Goal: Complete application form: Complete application form

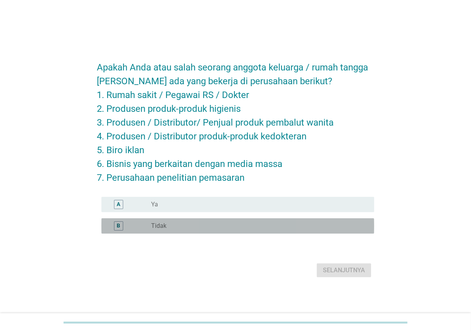
click at [195, 225] on div "radio_button_unchecked Tidak" at bounding box center [256, 226] width 211 height 8
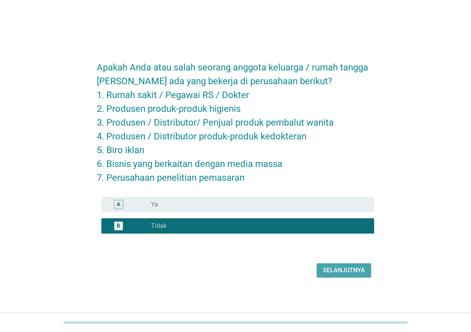
click at [337, 265] on div "Selanjutnya" at bounding box center [344, 269] width 42 height 9
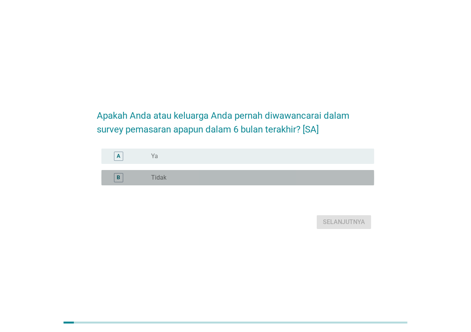
click at [238, 181] on div "radio_button_unchecked Tidak" at bounding box center [256, 178] width 211 height 8
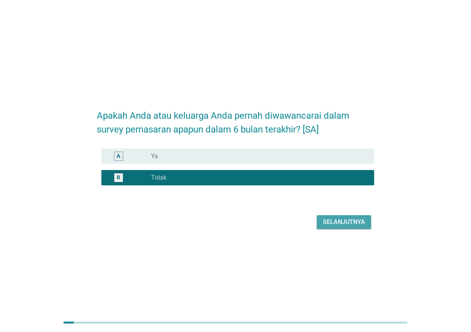
click at [338, 226] on div "Selanjutnya" at bounding box center [344, 221] width 42 height 9
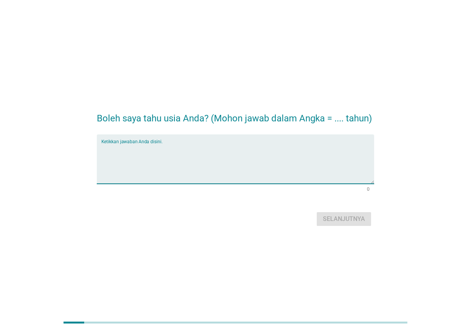
click at [270, 154] on textarea "Ketikkan jawaban Anda disini." at bounding box center [237, 163] width 273 height 40
click at [99, 121] on h2 "Boleh saya tahu usia Anda? (Mohon jawab dalam Angka = .... tahun)" at bounding box center [235, 114] width 277 height 21
click at [173, 144] on textarea "Ketikkan jawaban Anda disini." at bounding box center [237, 163] width 273 height 40
type textarea "25"
click at [358, 218] on div "Selanjutnya" at bounding box center [344, 218] width 42 height 9
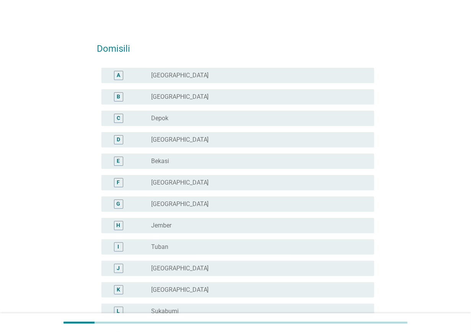
click at [224, 184] on div "radio_button_unchecked [GEOGRAPHIC_DATA]" at bounding box center [256, 183] width 211 height 8
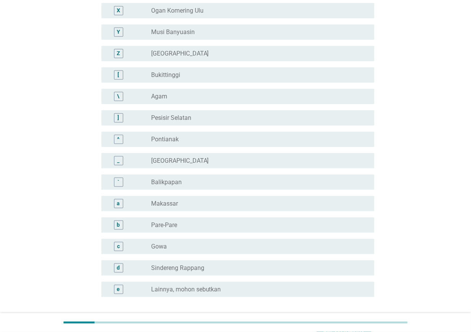
scroll to position [620, 0]
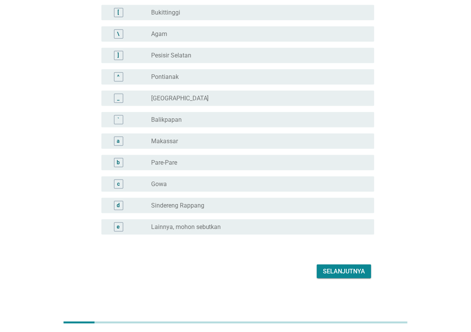
click at [327, 265] on div "Selanjutnya" at bounding box center [344, 271] width 42 height 9
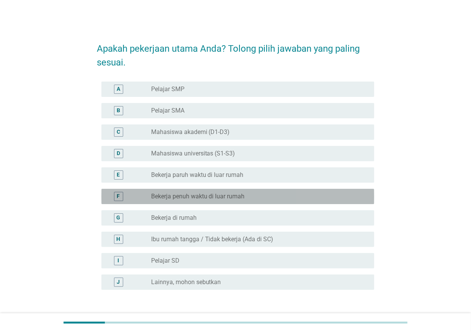
click at [257, 196] on div "radio_button_unchecked Bekerja penuh waktu di luar rumah" at bounding box center [256, 196] width 211 height 8
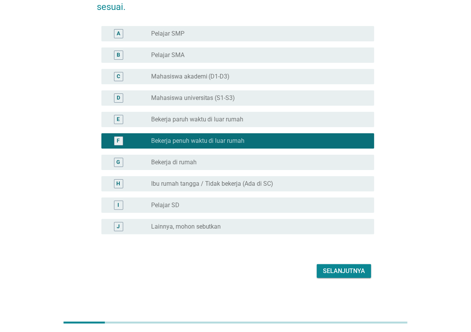
scroll to position [56, 0]
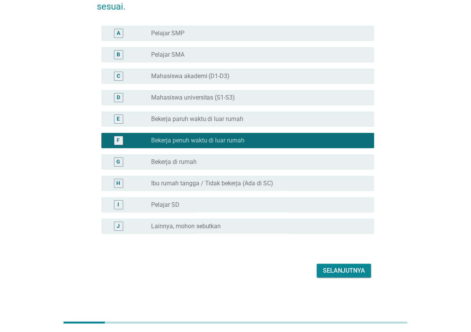
click at [339, 262] on div "Selanjutnya" at bounding box center [235, 270] width 277 height 18
click at [332, 265] on div "Selanjutnya" at bounding box center [344, 270] width 42 height 9
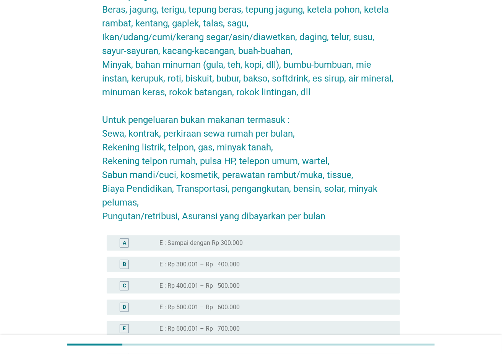
scroll to position [102, 0]
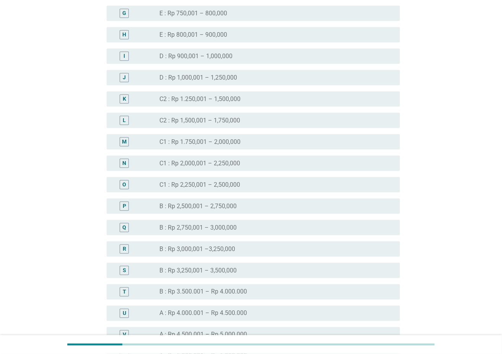
scroll to position [462, 0]
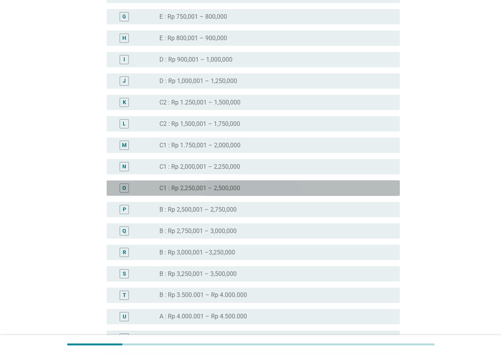
click at [310, 187] on div "radio_button_unchecked C1 : Rp 2,250,001 – 2,500,000" at bounding box center [274, 188] width 228 height 8
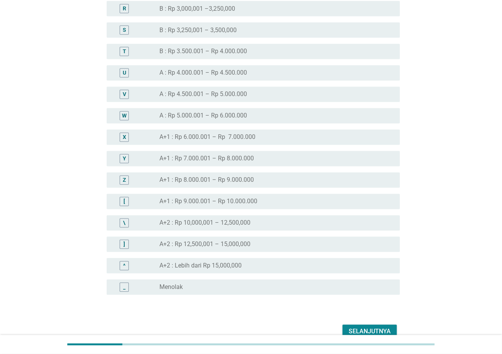
scroll to position [746, 0]
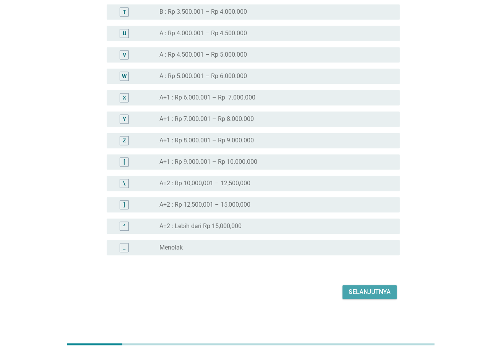
click at [376, 265] on button "Selanjutnya" at bounding box center [370, 292] width 54 height 14
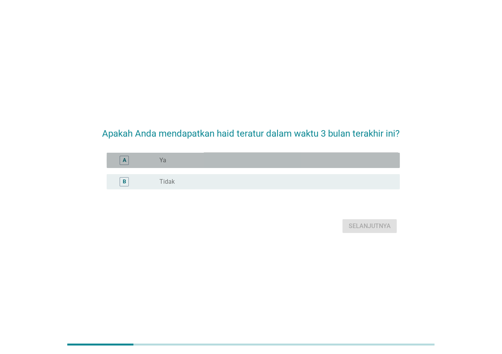
click at [302, 160] on div "radio_button_unchecked Ya" at bounding box center [274, 160] width 228 height 8
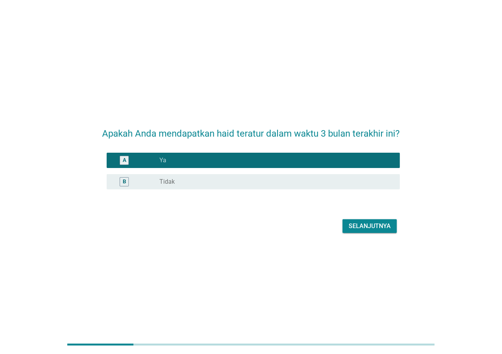
click at [370, 228] on div "Selanjutnya" at bounding box center [370, 225] width 42 height 9
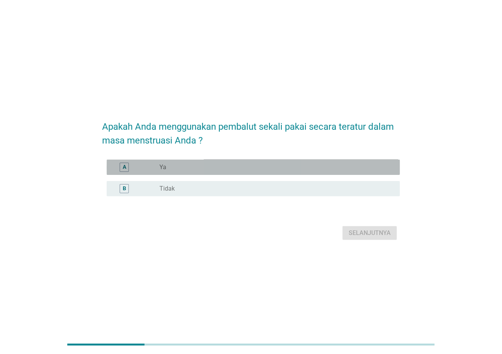
click at [354, 166] on div "radio_button_unchecked Ya" at bounding box center [274, 167] width 228 height 8
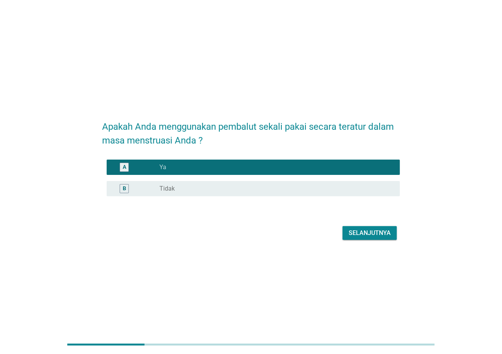
click at [373, 226] on button "Selanjutnya" at bounding box center [370, 233] width 54 height 14
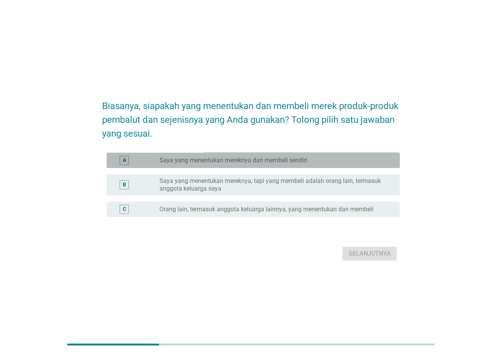
click at [212, 161] on label "Saya yang menentukan mereknya dan membeli sendiri" at bounding box center [234, 160] width 148 height 8
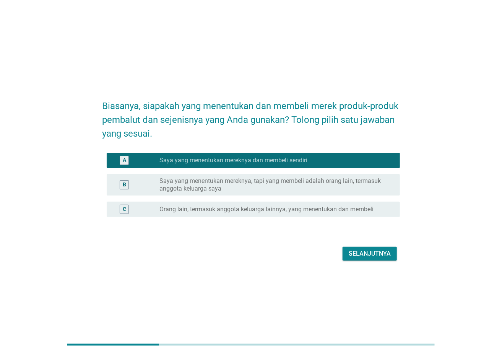
click at [358, 250] on div "Selanjutnya" at bounding box center [370, 253] width 42 height 9
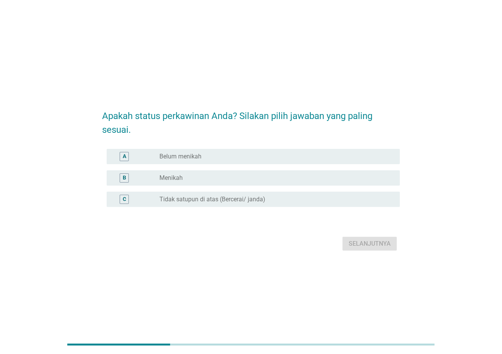
click at [288, 153] on div "radio_button_unchecked Belum menikah" at bounding box center [274, 157] width 228 height 8
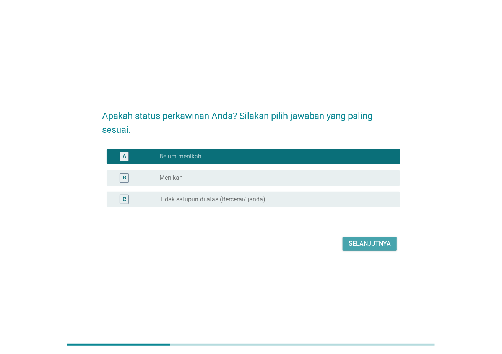
click at [353, 243] on div "Selanjutnya" at bounding box center [370, 243] width 42 height 9
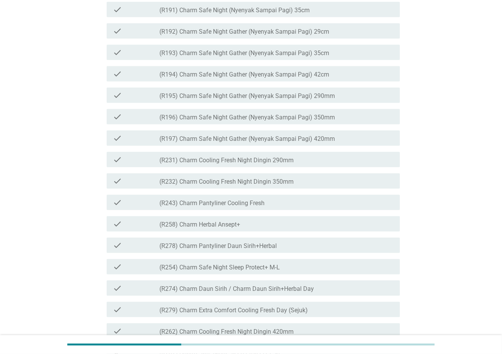
scroll to position [306, 0]
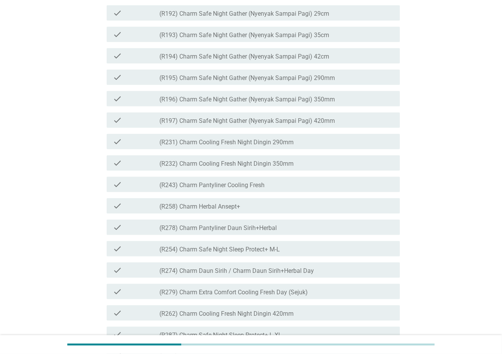
click at [309, 18] on label "(R192) Charm Safe Night Gather (Nyenyak Sampai Pagi) 29cm" at bounding box center [245, 14] width 170 height 8
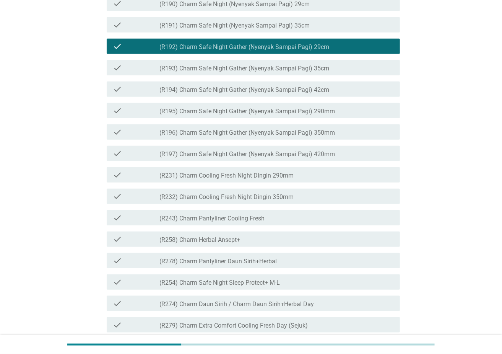
scroll to position [255, 0]
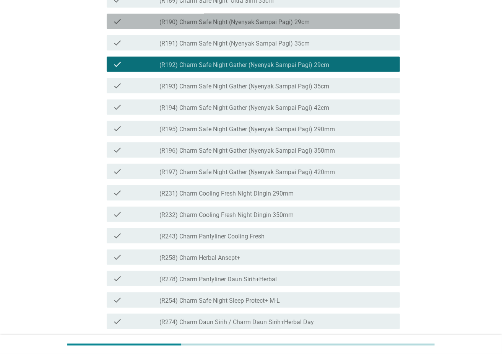
click at [297, 26] on label "(R190) Charm Safe Night (Nyenyak Sampai Pagi) 29cm" at bounding box center [235, 22] width 150 height 8
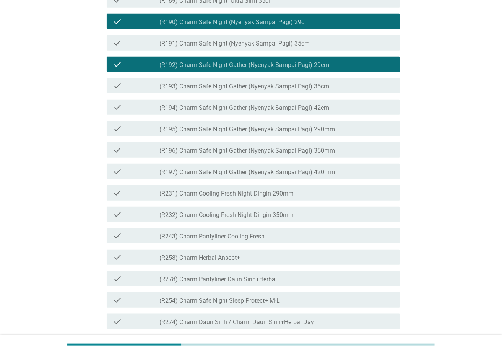
click at [286, 69] on label "(R192) Charm Safe Night Gather (Nyenyak Sampai Pagi) 29cm" at bounding box center [245, 65] width 170 height 8
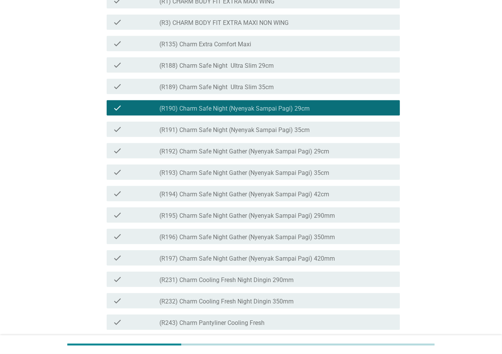
scroll to position [153, 0]
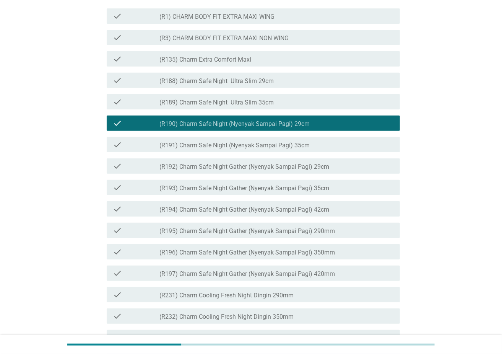
click at [288, 42] on label "(R3) CHARM BODY FIT EXTRA MAXI NON WING" at bounding box center [224, 38] width 129 height 8
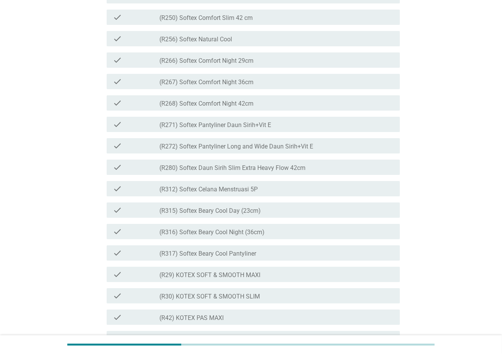
scroll to position [1399, 0]
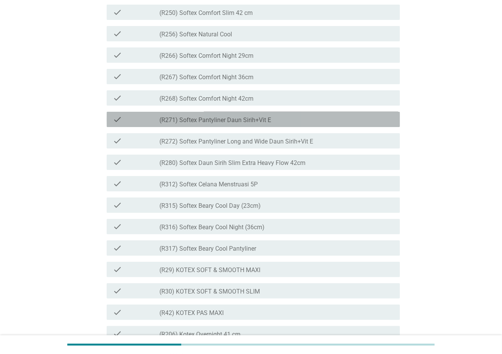
click at [319, 124] on div "check_box_outline_blank (R271) Softex Pantyliner Daun Sirih+Vit E" at bounding box center [277, 119] width 234 height 9
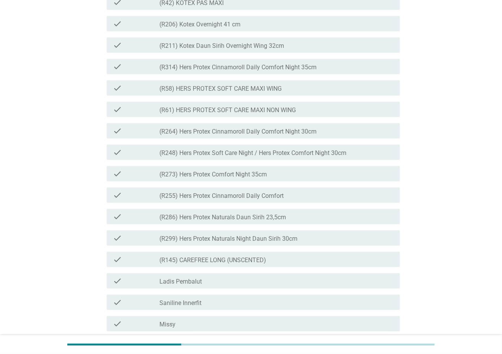
scroll to position [1807, 0]
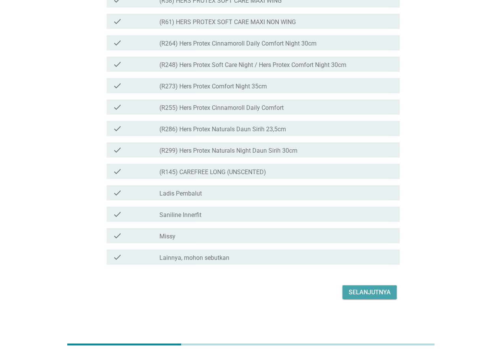
click at [376, 265] on div "Selanjutnya" at bounding box center [370, 292] width 42 height 9
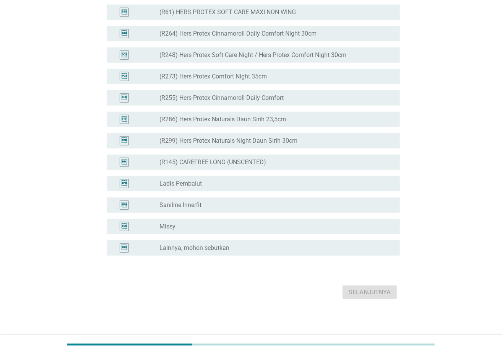
scroll to position [0, 0]
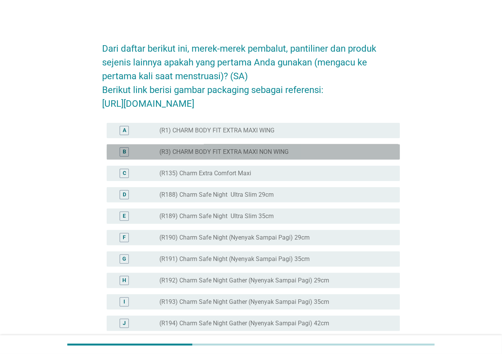
click at [326, 156] on div "radio_button_unchecked (R3) CHARM BODY FIT EXTRA MAXI NON WING" at bounding box center [274, 152] width 228 height 8
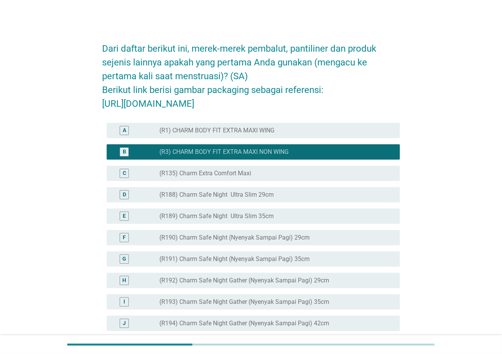
click at [334, 135] on div "radio_button_unchecked (R1) CHARM BODY FIT EXTRA MAXI WING" at bounding box center [277, 130] width 234 height 9
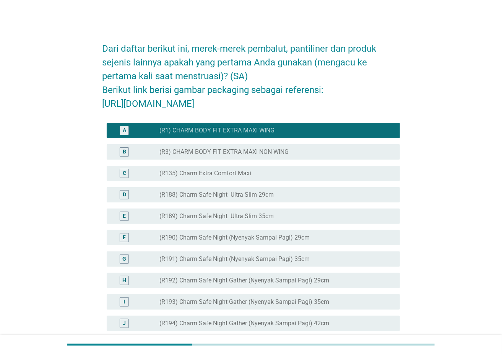
click at [331, 156] on div "radio_button_unchecked (R3) CHARM BODY FIT EXTRA MAXI NON WING" at bounding box center [274, 152] width 228 height 8
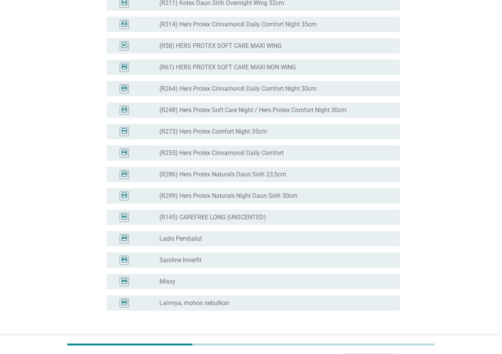
scroll to position [1795, 0]
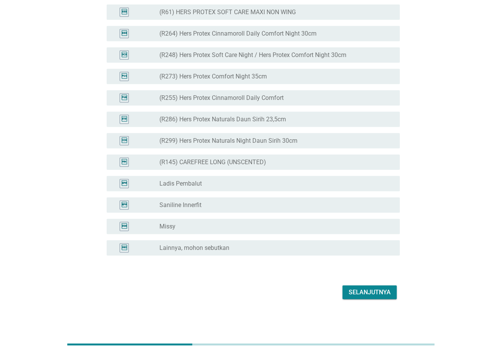
click at [376, 265] on div "Selanjutnya" at bounding box center [370, 292] width 42 height 9
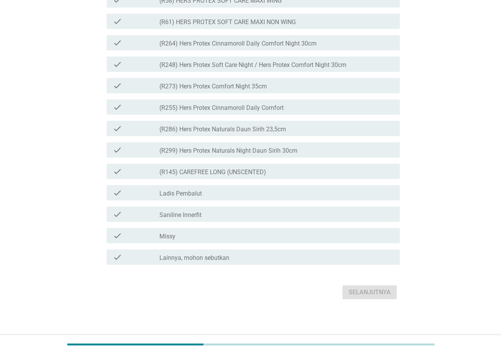
scroll to position [0, 0]
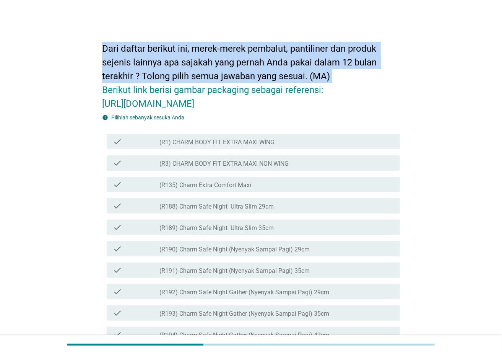
drag, startPoint x: 104, startPoint y: 49, endPoint x: 336, endPoint y: 77, distance: 233.4
click at [336, 77] on h2 "Dari daftar berikut ini, merek-merek pembalut, pantiliner dan produk sejenis la…" at bounding box center [251, 72] width 298 height 77
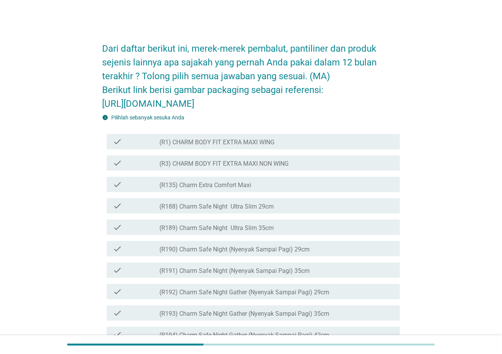
click at [324, 168] on div "check_box_outline_blank (R3) CHARM BODY FIT EXTRA MAXI NON WING" at bounding box center [277, 162] width 234 height 9
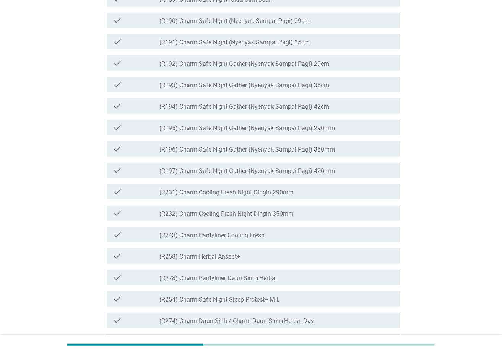
scroll to position [204, 0]
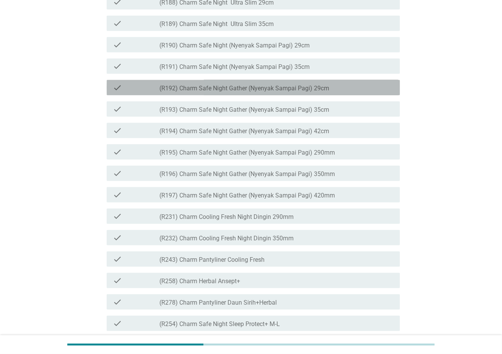
click at [314, 92] on label "(R192) Charm Safe Night Gather (Nyenyak Sampai Pagi) 29cm" at bounding box center [245, 89] width 170 height 8
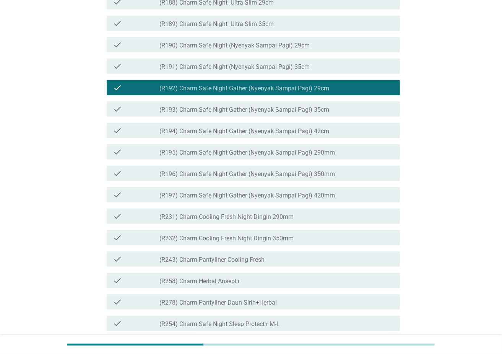
click at [306, 95] on div "check check_box (R192) Charm Safe Night Gather (Nyenyak Sampai Pagi) 29cm" at bounding box center [253, 87] width 293 height 15
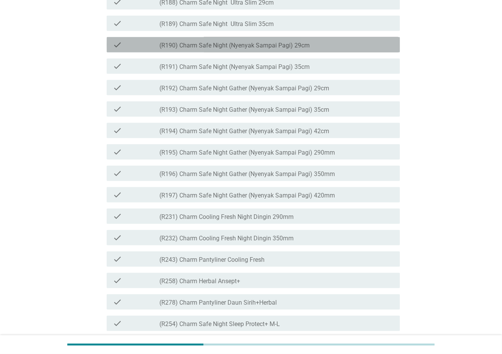
click at [311, 49] on div "check_box_outline_blank (R190) Charm Safe Night (Nyenyak Sampai Pagi) 29cm" at bounding box center [277, 44] width 234 height 9
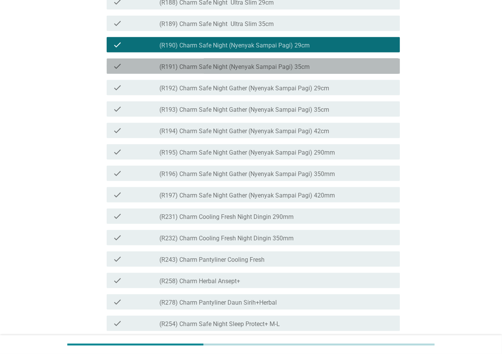
click at [314, 71] on div "check_box_outline_blank (R191) Charm Safe Night (Nyenyak Sampai Pagi) 35cm" at bounding box center [277, 66] width 234 height 9
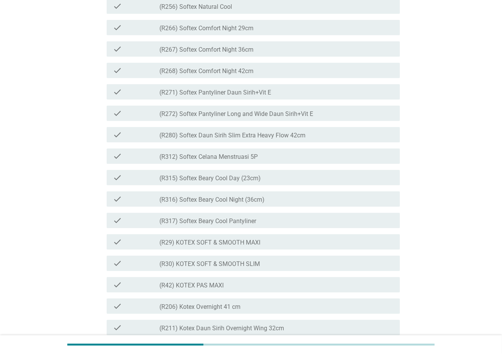
scroll to position [1377, 0]
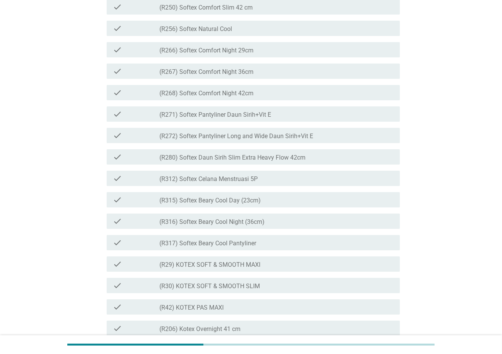
click at [326, 119] on div "check_box_outline_blank (R271) Softex Pantyliner Daun Sirih+Vit E" at bounding box center [277, 113] width 234 height 9
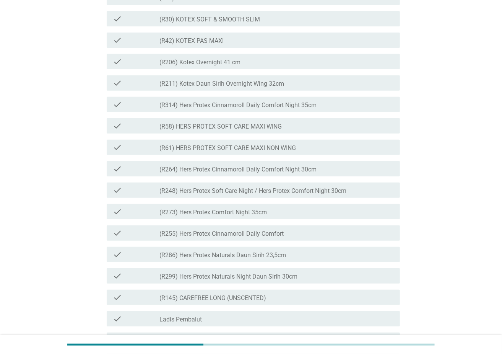
scroll to position [1797, 0]
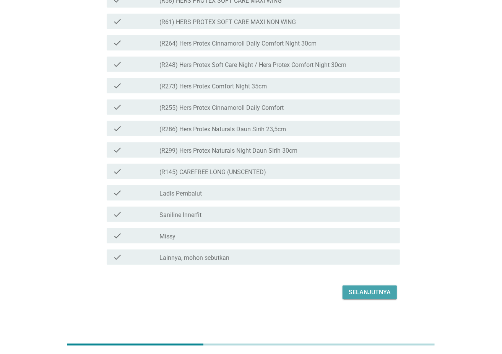
click at [376, 265] on button "Selanjutnya" at bounding box center [370, 292] width 54 height 14
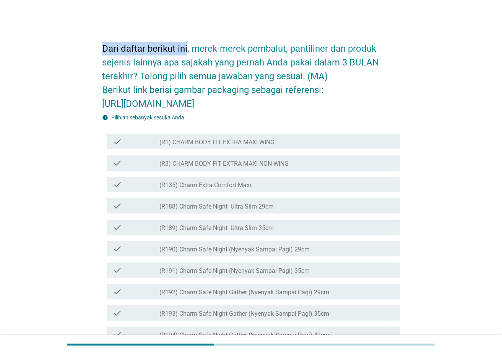
drag, startPoint x: 101, startPoint y: 46, endPoint x: 187, endPoint y: 49, distance: 85.8
click at [279, 168] on label "(R3) CHARM BODY FIT EXTRA MAXI NON WING" at bounding box center [224, 164] width 129 height 8
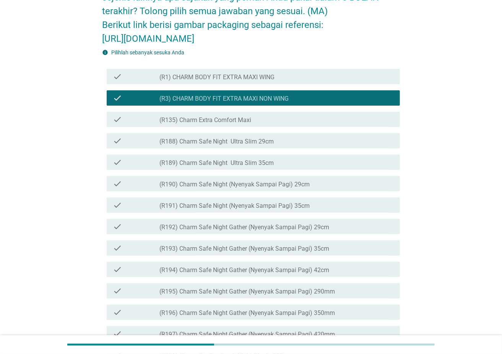
scroll to position [102, 0]
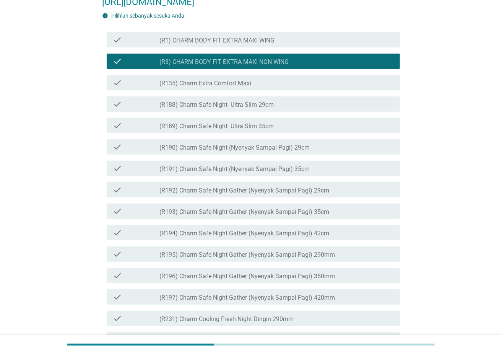
click at [291, 151] on div "check_box_outline_blank (R190) Charm Safe Night (Nyenyak Sampai Pagi) 29cm" at bounding box center [277, 146] width 234 height 9
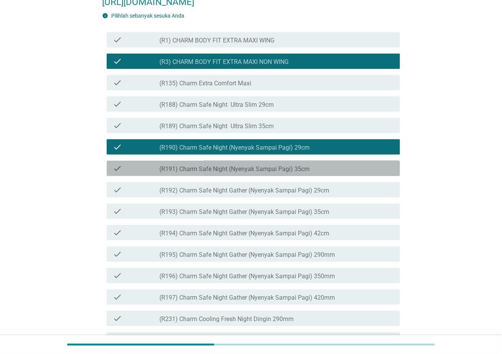
click at [290, 173] on label "(R191) Charm Safe Night (Nyenyak Sampai Pagi) 35cm" at bounding box center [235, 169] width 150 height 8
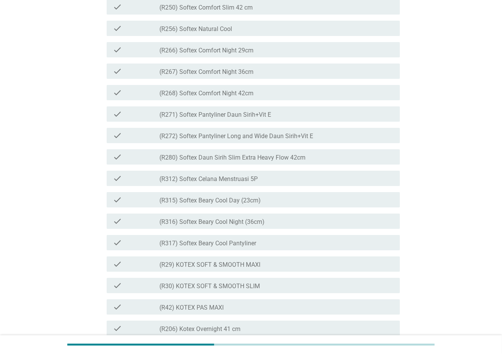
scroll to position [1428, 0]
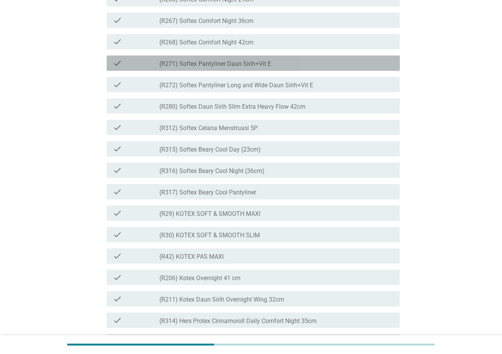
click at [281, 68] on div "check_box_outline_blank (R271) Softex Pantyliner Daun Sirih+Vit E" at bounding box center [277, 63] width 234 height 9
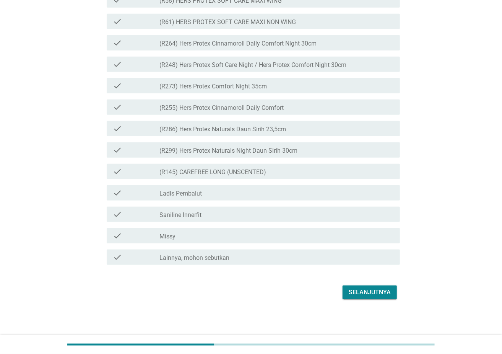
scroll to position [1797, 0]
click at [374, 265] on button "Selanjutnya" at bounding box center [370, 292] width 54 height 14
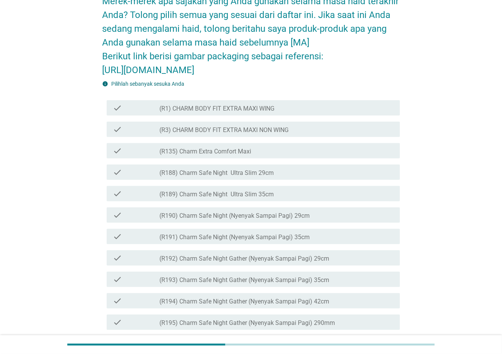
scroll to position [0, 0]
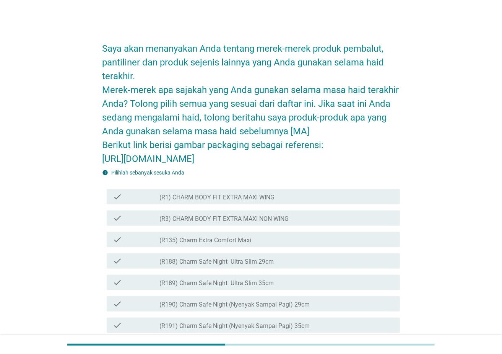
click at [289, 223] on label "(R3) CHARM BODY FIT EXTRA MAXI NON WING" at bounding box center [224, 219] width 129 height 8
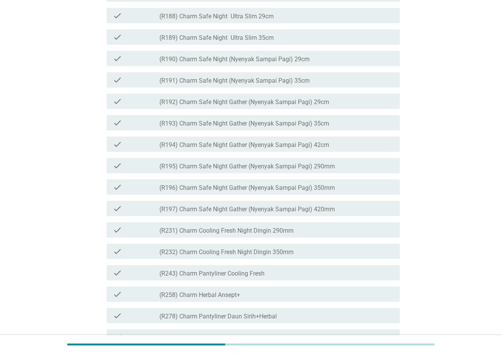
scroll to position [306, 0]
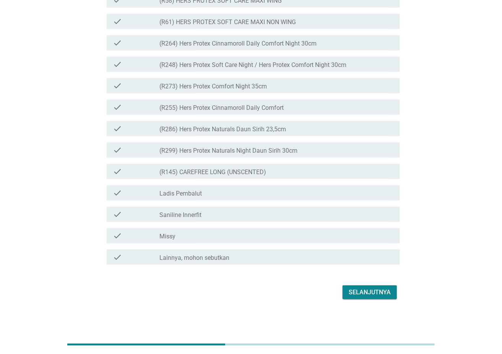
scroll to position [1852, 0]
click at [358, 265] on div "Selanjutnya" at bounding box center [370, 292] width 42 height 9
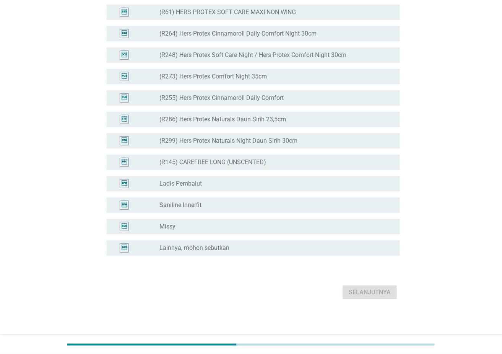
scroll to position [0, 0]
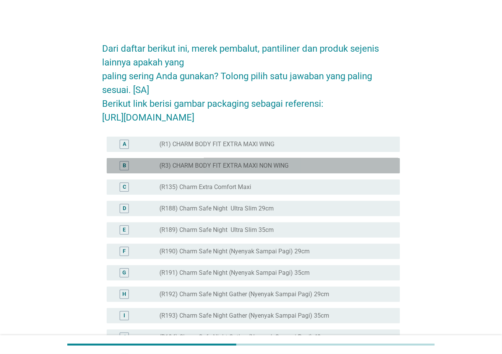
click at [335, 169] on div "radio_button_unchecked (R3) CHARM BODY FIT EXTRA MAXI NON WING" at bounding box center [274, 166] width 228 height 8
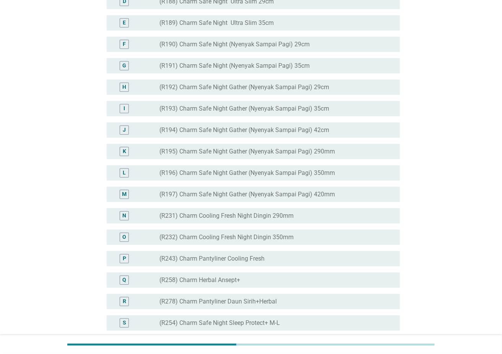
scroll to position [204, 0]
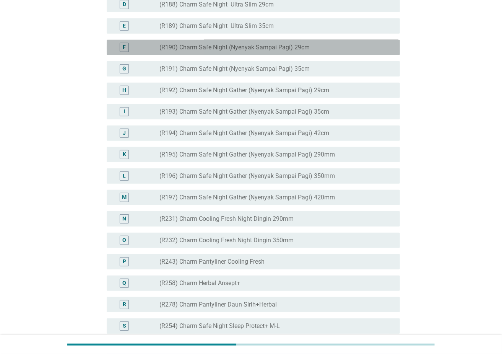
click at [320, 51] on div "radio_button_unchecked (R190) Charm Safe Night (Nyenyak Sampai Pagi) 29cm" at bounding box center [274, 48] width 228 height 8
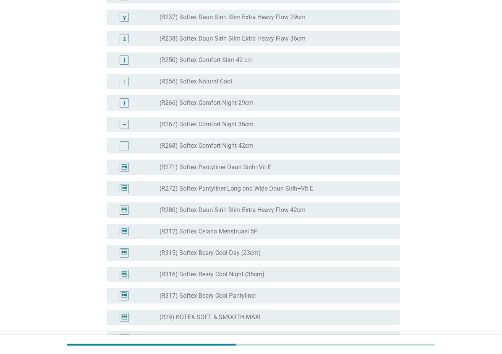
scroll to position [1428, 0]
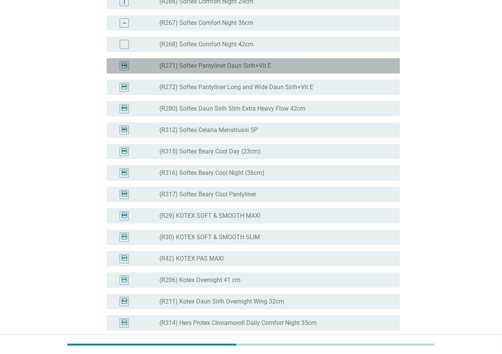
click at [298, 70] on div "radio_button_unchecked (R271) Softex Pantyliner Daun Sirih+Vit E" at bounding box center [277, 65] width 234 height 9
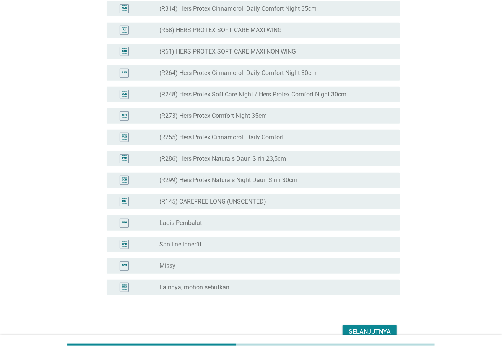
scroll to position [1809, 0]
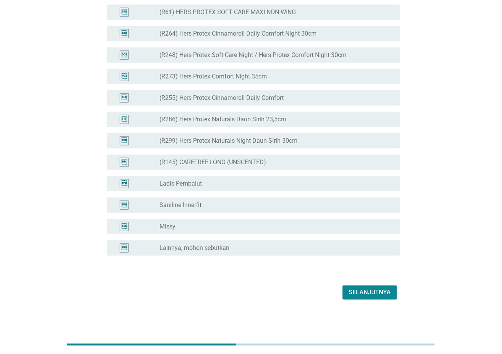
click at [367, 265] on button "Selanjutnya" at bounding box center [370, 292] width 54 height 14
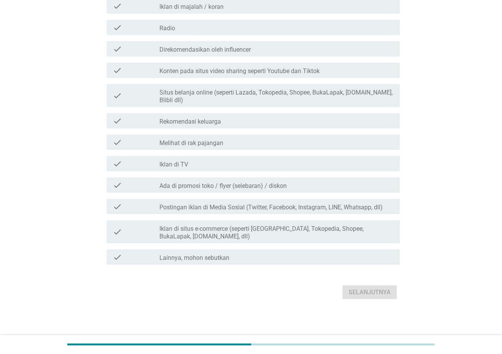
scroll to position [0, 0]
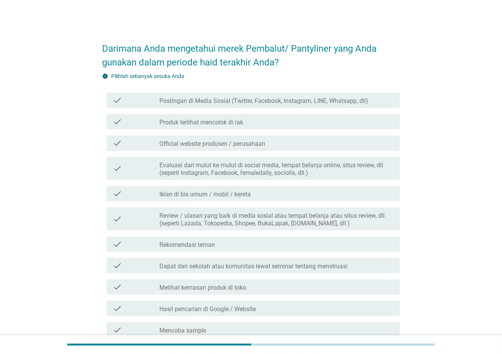
click at [376, 76] on div "info Pilihlah sebanyak sesuka Anda" at bounding box center [251, 76] width 298 height 8
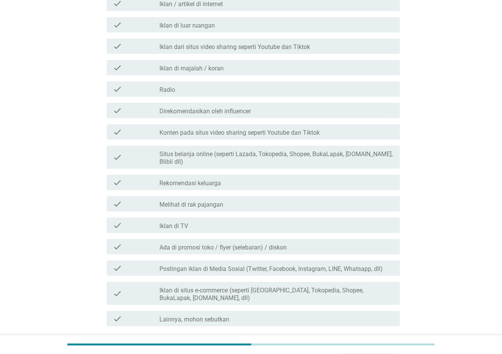
scroll to position [408, 0]
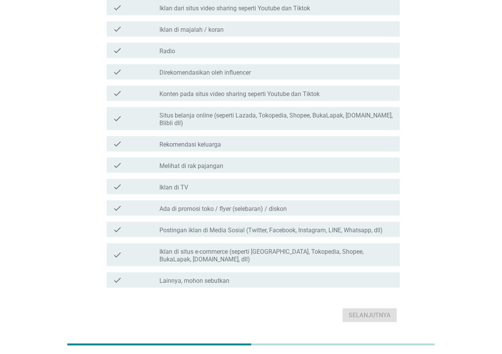
click at [268, 265] on div "check check_box_outline_blank Lainnya, mohon sebutkan" at bounding box center [253, 279] width 293 height 15
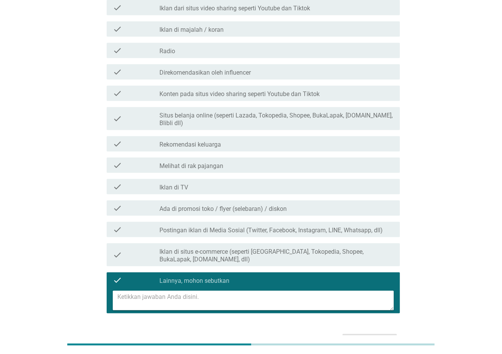
click at [239, 265] on textarea at bounding box center [255, 301] width 277 height 20
type textarea "mencoba membeli sendiri"
click at [371, 265] on button "Selanjutnya" at bounding box center [370, 341] width 54 height 14
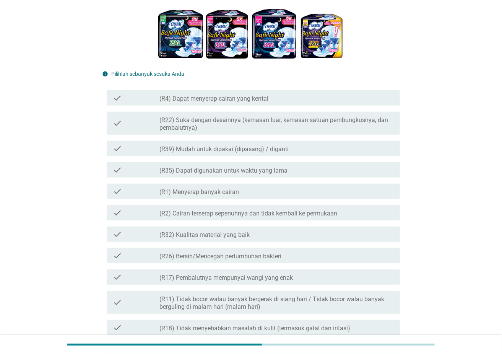
scroll to position [102, 0]
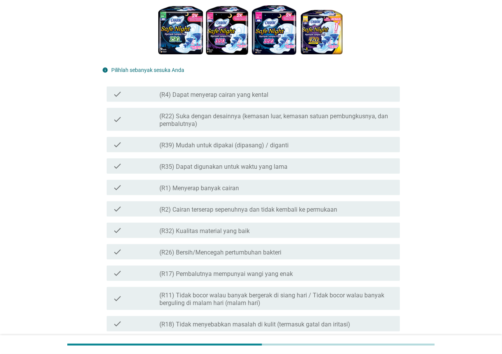
click at [341, 122] on label "(R22) Suka dengan desainnya (kemasan luar, kemasan satuan pembungkusnya, dan pe…" at bounding box center [277, 119] width 234 height 15
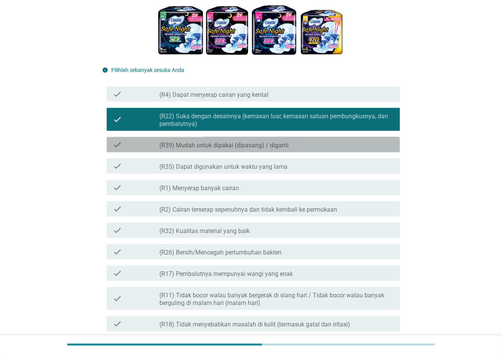
click at [327, 148] on div "check_box_outline_blank (R39) Mudah untuk dipakai (dipasang) / diganti" at bounding box center [277, 144] width 234 height 9
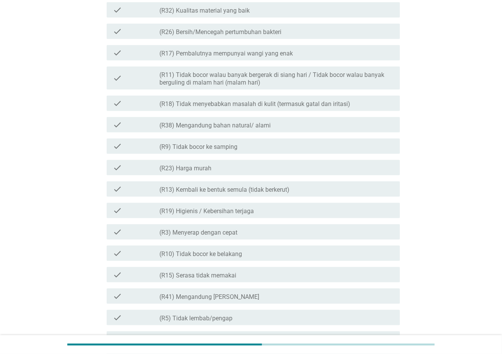
scroll to position [357, 0]
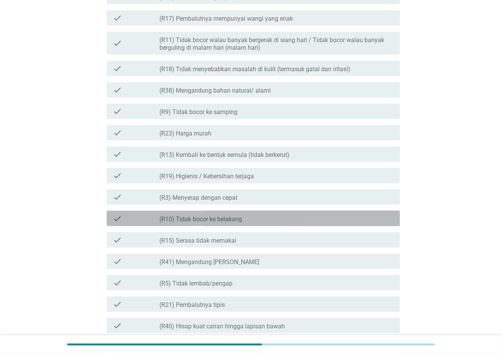
click at [303, 223] on div "check check_box_outline_blank (R10) Tidak bocor ke belakang" at bounding box center [253, 218] width 293 height 15
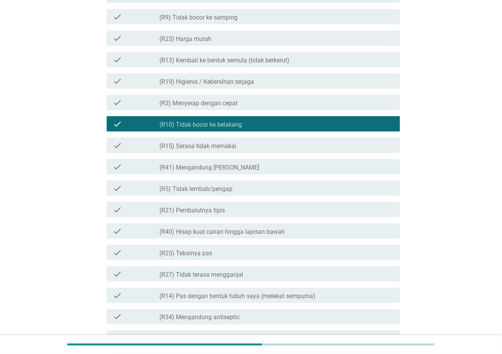
scroll to position [459, 0]
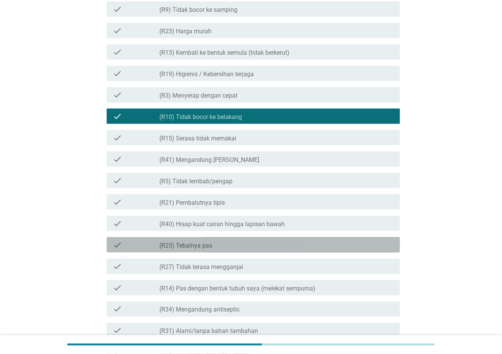
click at [297, 242] on div "check_box_outline_blank (R25) Tebalnya pas" at bounding box center [277, 244] width 234 height 9
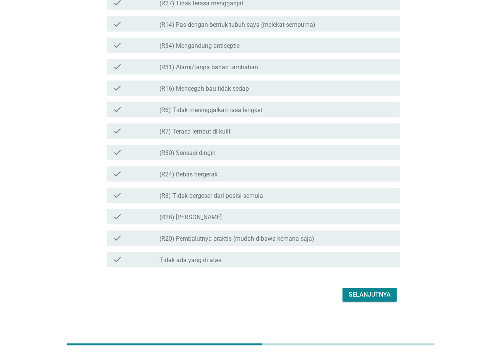
scroll to position [725, 0]
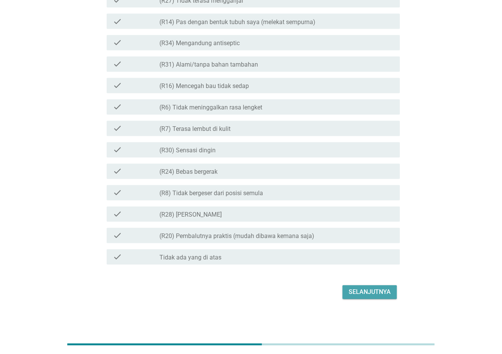
click at [373, 265] on div "Selanjutnya" at bounding box center [370, 292] width 42 height 9
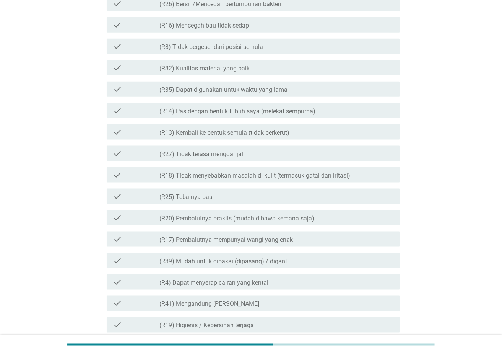
scroll to position [510, 0]
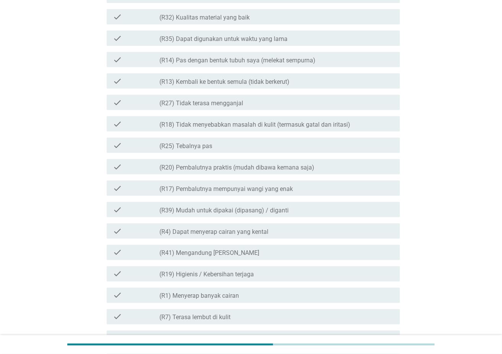
click at [374, 254] on div "check_box_outline_blank (R41) Mengandung Daun Sirih" at bounding box center [277, 252] width 234 height 9
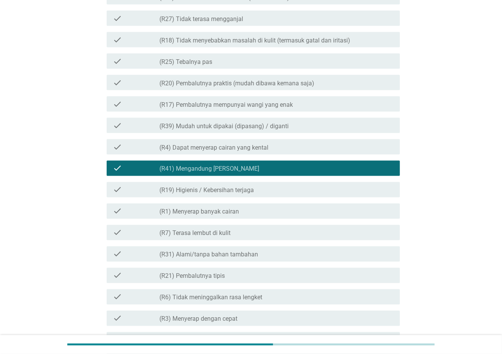
scroll to position [612, 0]
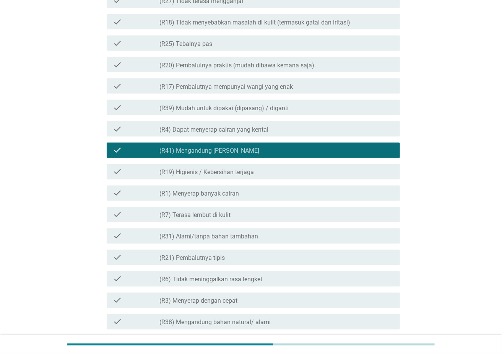
click at [376, 242] on div "check check_box_outline_blank (R31) Alami/tanpa bahan tambahan" at bounding box center [253, 235] width 293 height 15
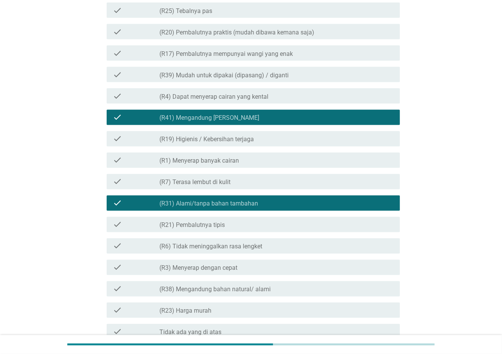
scroll to position [663, 0]
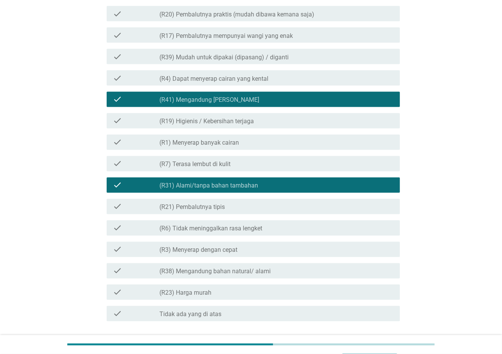
click at [376, 211] on div "check check_box_outline_blank (R21) Pembalutnya tipis" at bounding box center [253, 206] width 293 height 15
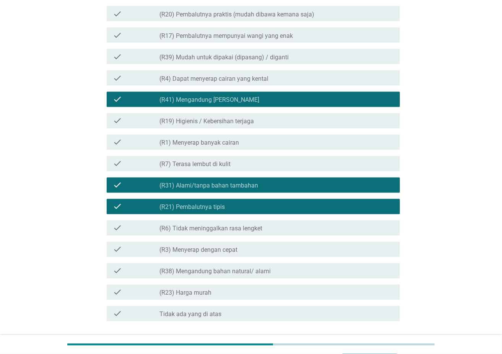
click at [349, 202] on div "check_box_outline_blank (R21) Pembalutnya tipis" at bounding box center [277, 206] width 234 height 9
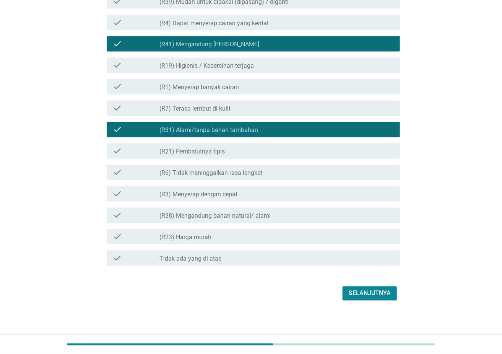
scroll to position [719, 0]
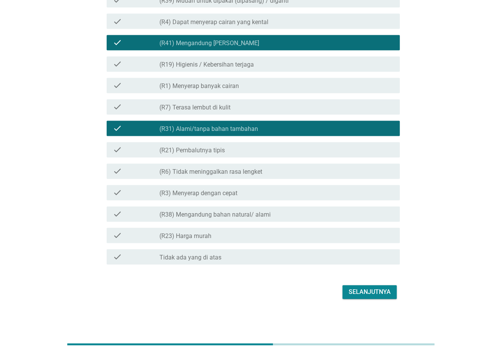
click at [376, 265] on div "Selanjutnya" at bounding box center [370, 292] width 42 height 9
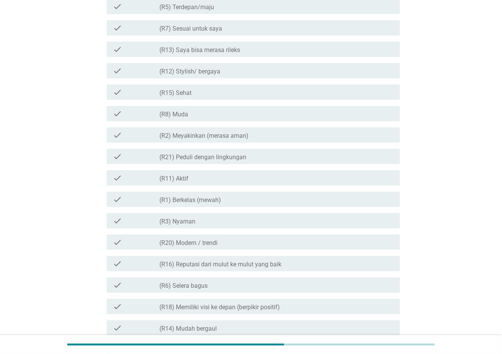
scroll to position [252, 0]
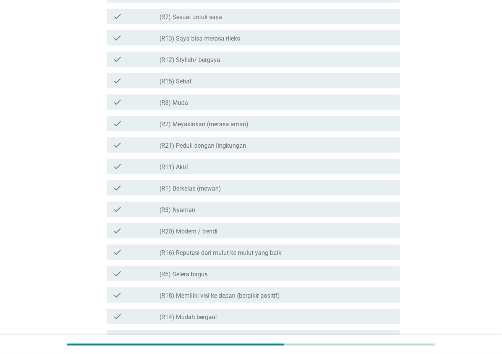
click at [307, 207] on div "check_box_outline_blank (R3) [PERSON_NAME]" at bounding box center [277, 209] width 234 height 9
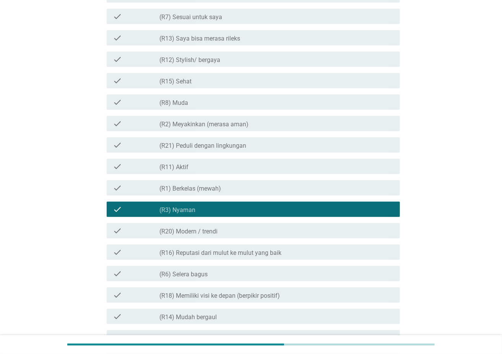
scroll to position [354, 0]
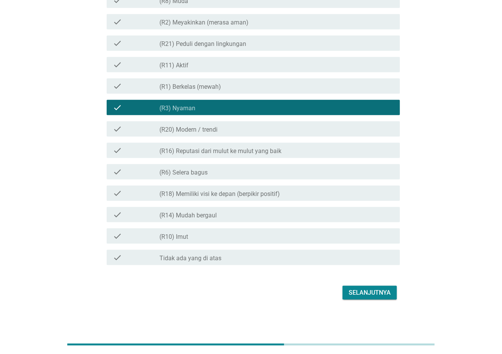
click at [376, 265] on div "Selanjutnya" at bounding box center [370, 292] width 42 height 9
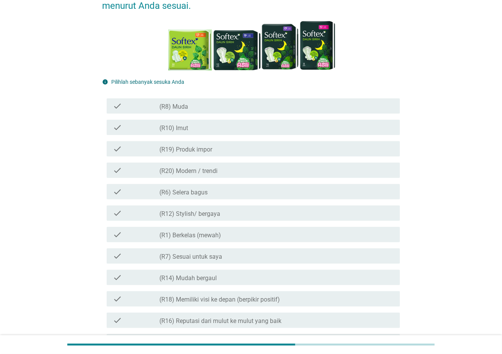
scroll to position [102, 0]
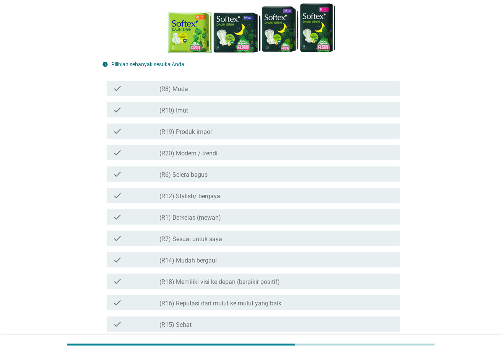
click at [294, 239] on div "check_box_outline_blank (R7) Sesuai untuk saya" at bounding box center [277, 238] width 234 height 9
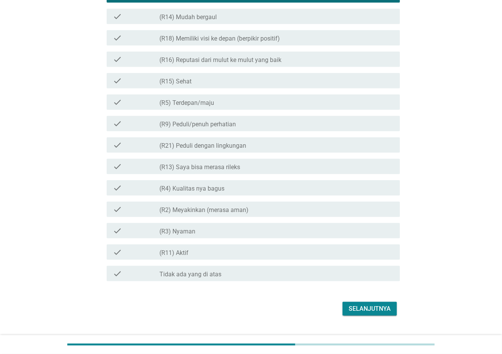
scroll to position [357, 0]
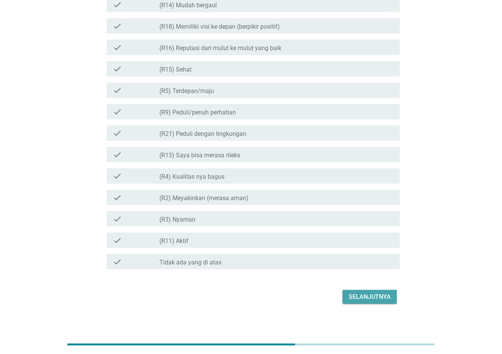
click at [369, 265] on div "Selanjutnya" at bounding box center [370, 296] width 42 height 9
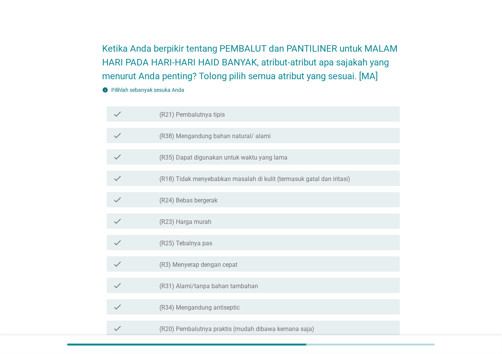
click at [340, 117] on div "check_box_outline_blank (R21) Pembalutnya tipis" at bounding box center [277, 113] width 234 height 9
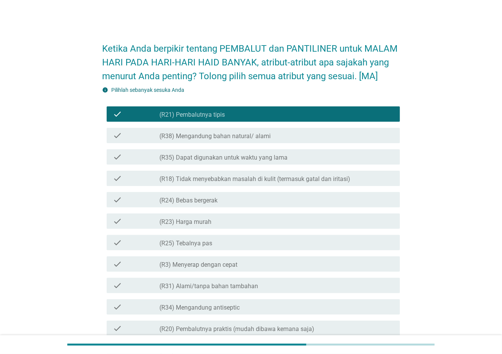
click at [334, 137] on div "check_box_outline_blank (R38) Mengandung bahan natural/ alami" at bounding box center [277, 135] width 234 height 9
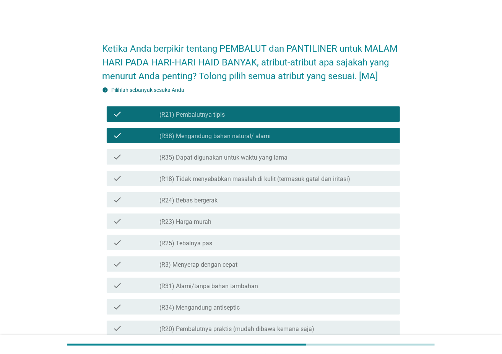
click at [334, 156] on div "check_box_outline_blank (R35) Dapat digunakan untuk waktu yang lama" at bounding box center [277, 156] width 234 height 9
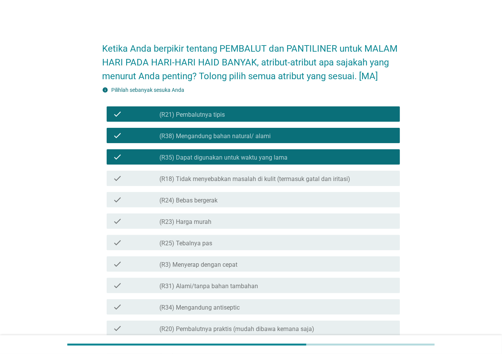
click at [329, 177] on label "(R18) Tidak menyebabkan masalah di kulit (termasuk gatal dan iritasi)" at bounding box center [255, 179] width 191 height 8
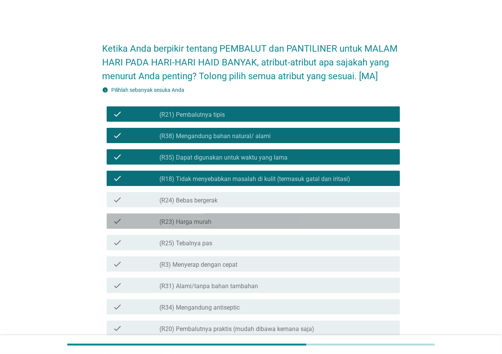
click at [315, 219] on div "check_box_outline_blank (R23) Harga murah" at bounding box center [277, 220] width 234 height 9
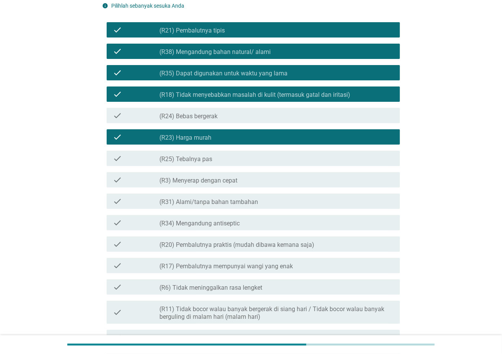
scroll to position [102, 0]
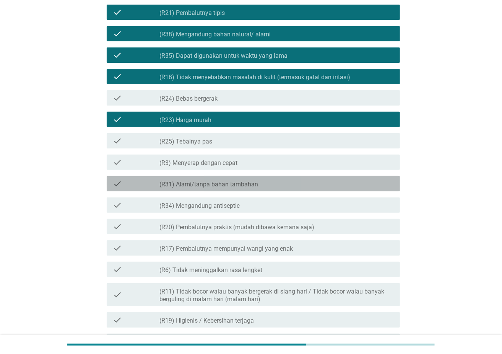
click at [311, 187] on div "check_box_outline_blank (R31) Alami/tanpa bahan tambahan" at bounding box center [277, 183] width 234 height 9
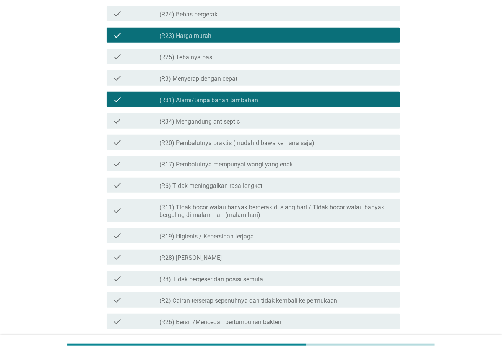
scroll to position [204, 0]
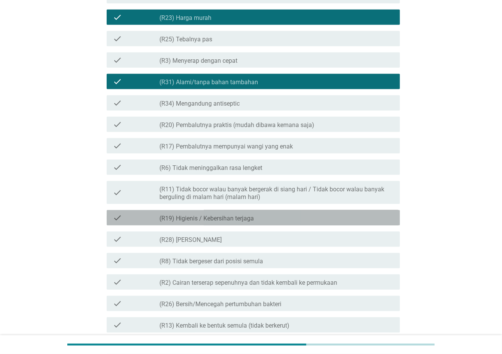
click at [308, 220] on div "check_box_outline_blank (R19) Higienis / Kebersihan terjaga" at bounding box center [277, 217] width 234 height 9
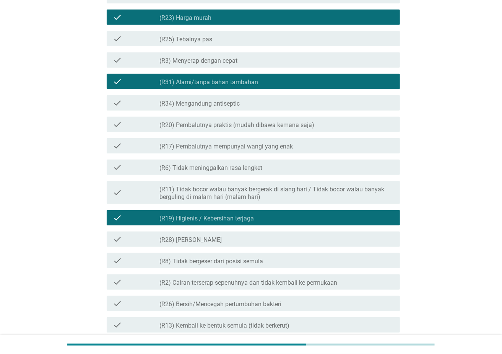
click at [311, 196] on label "(R11) Tidak bocor walau banyak bergerak di siang hari / Tidak bocor walau banya…" at bounding box center [277, 193] width 234 height 15
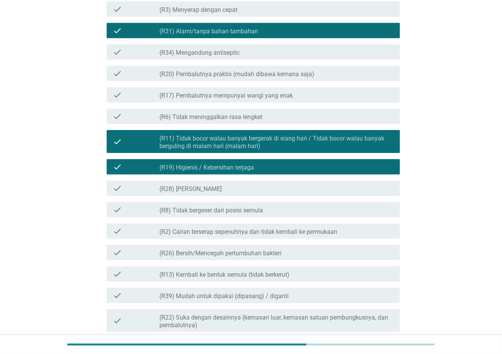
scroll to position [306, 0]
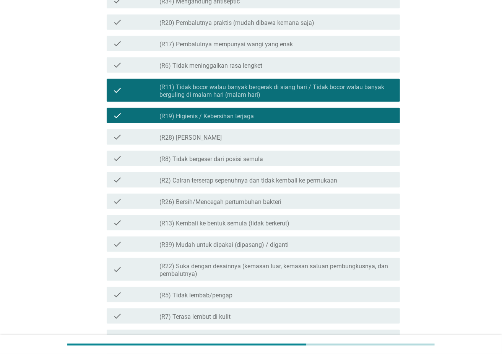
click at [311, 226] on div "check_box_outline_blank (R13) Kembali ke bentuk semula (tidak berkerut)" at bounding box center [277, 222] width 234 height 9
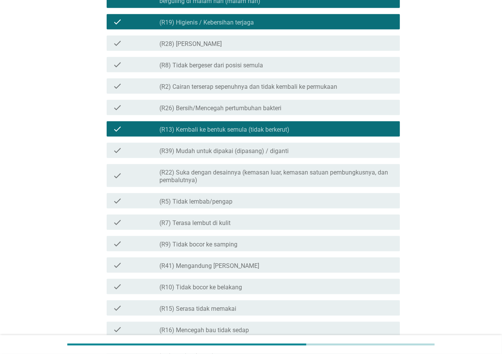
scroll to position [408, 0]
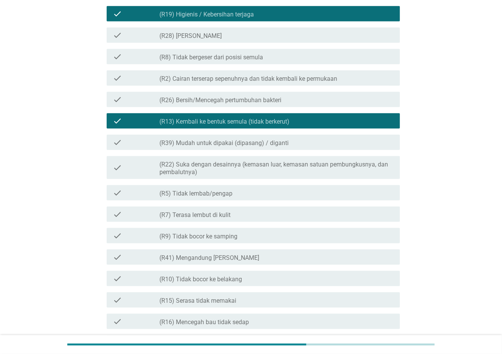
click at [299, 198] on div "check check_box_outline_blank (R5) Tidak lembab/pengap" at bounding box center [253, 192] width 293 height 15
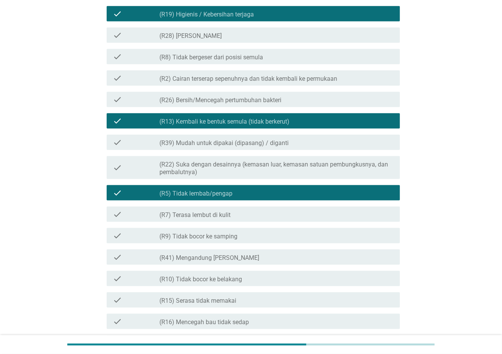
click at [293, 236] on div "check_box_outline_blank (R9) Tidak bocor ke samping" at bounding box center [277, 235] width 234 height 9
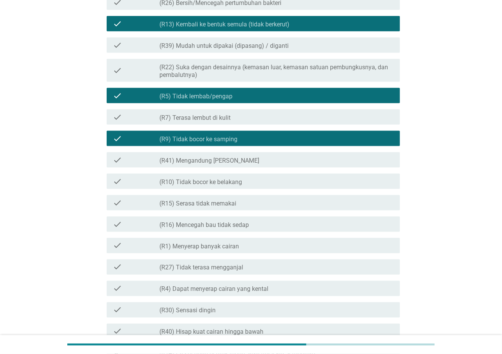
scroll to position [510, 0]
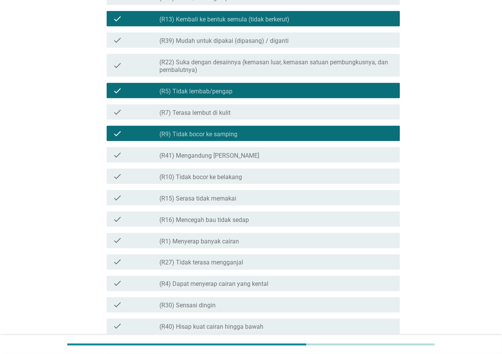
click at [297, 180] on div "check_box_outline_blank (R10) Tidak bocor ke belakang" at bounding box center [277, 176] width 234 height 9
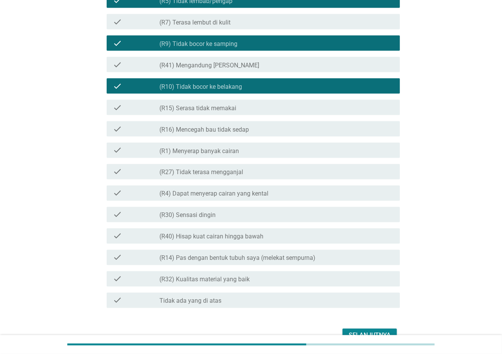
scroll to position [612, 0]
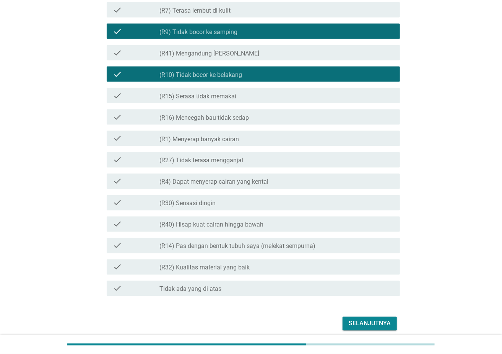
click at [317, 265] on div "check_box_outline_blank (R32) Kualitas material yang baik" at bounding box center [277, 266] width 234 height 9
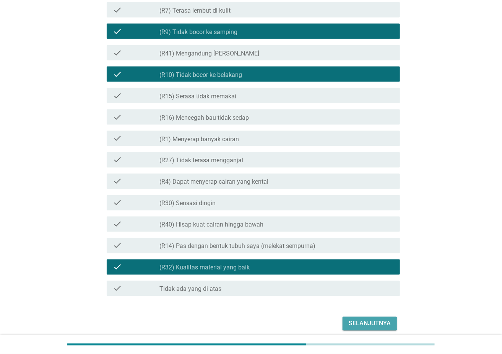
click at [360, 265] on div "Selanjutnya" at bounding box center [370, 323] width 42 height 9
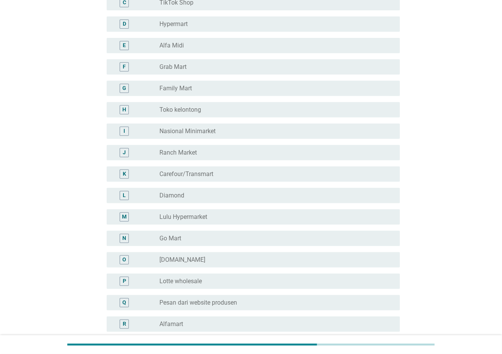
scroll to position [153, 0]
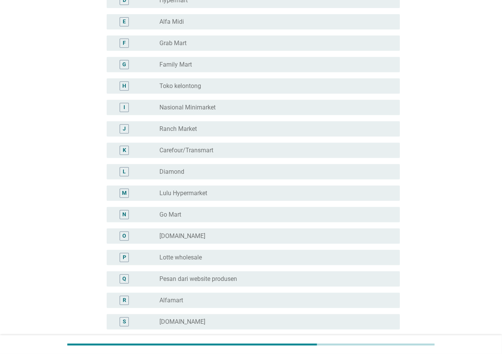
click at [270, 265] on div "radio_button_unchecked Alfamart" at bounding box center [274, 300] width 228 height 8
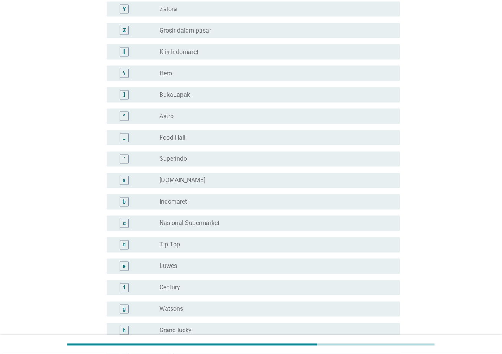
scroll to position [612, 0]
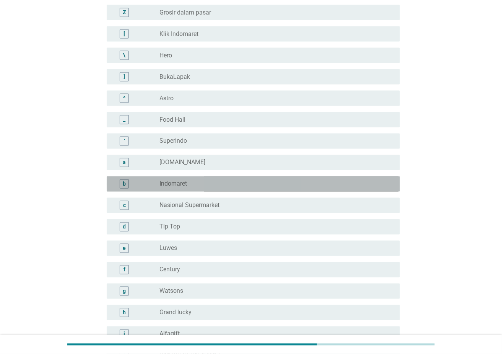
click at [289, 181] on div "radio_button_unchecked Indomaret" at bounding box center [274, 184] width 228 height 8
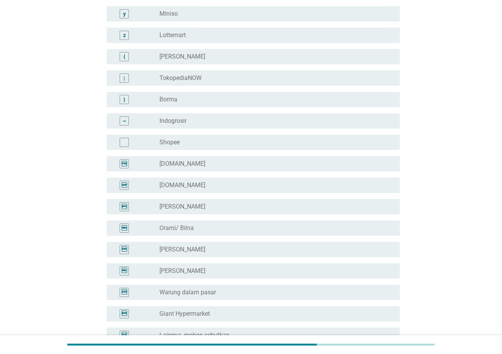
scroll to position [1362, 0]
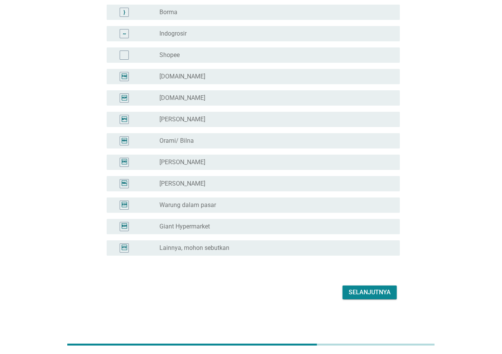
click at [360, 265] on div "Selanjutnya" at bounding box center [251, 292] width 298 height 18
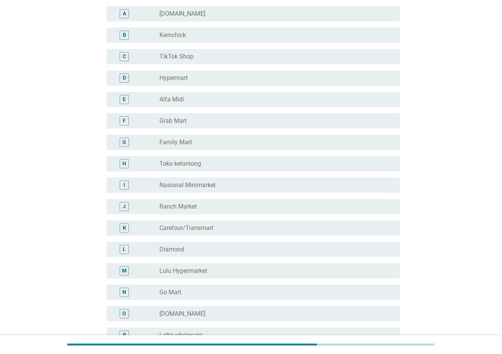
scroll to position [0, 0]
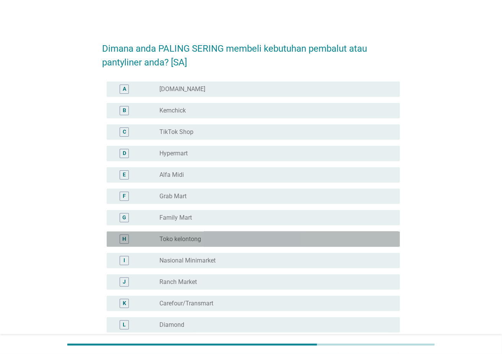
click at [273, 244] on div "H radio_button_unchecked Toko kelontong" at bounding box center [253, 238] width 293 height 15
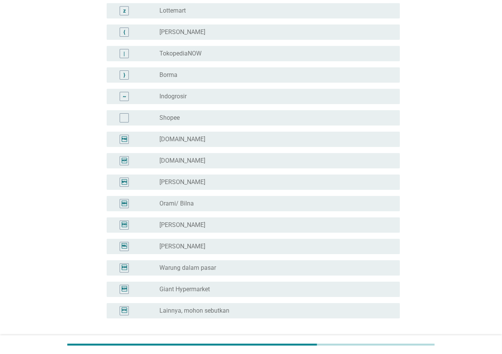
scroll to position [1362, 0]
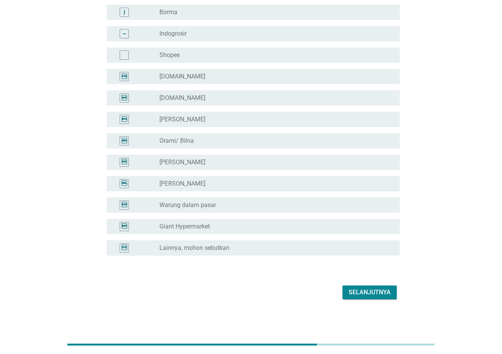
click at [376, 265] on div "Selanjutnya" at bounding box center [370, 292] width 42 height 9
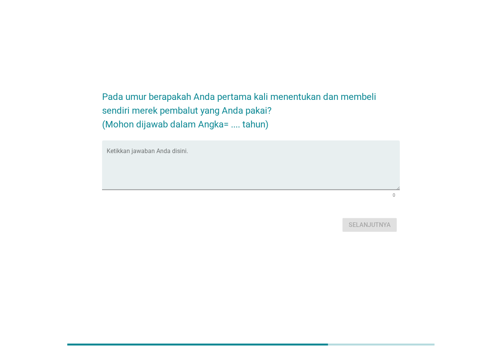
scroll to position [0, 0]
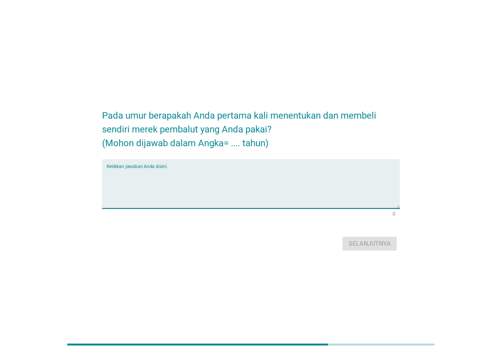
click at [346, 184] on textarea "Ketikkan jawaban Anda disini." at bounding box center [253, 188] width 293 height 40
type textarea "12"
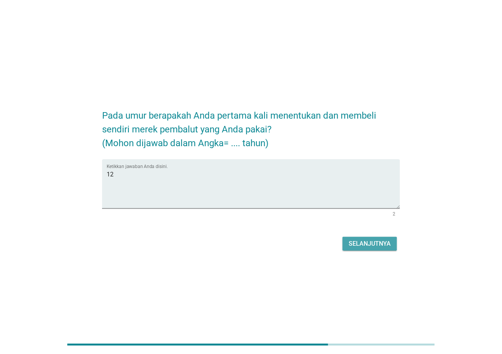
click at [367, 244] on div "Selanjutnya" at bounding box center [370, 243] width 42 height 9
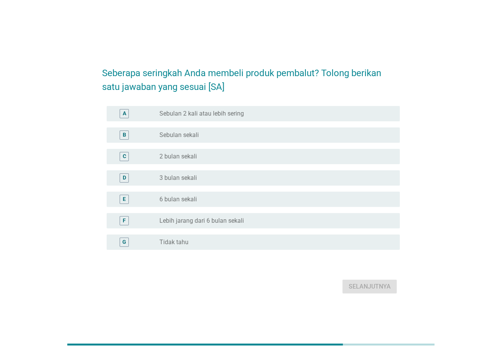
click at [362, 166] on div "C radio_button_unchecked 2 bulan sekali" at bounding box center [251, 156] width 298 height 21
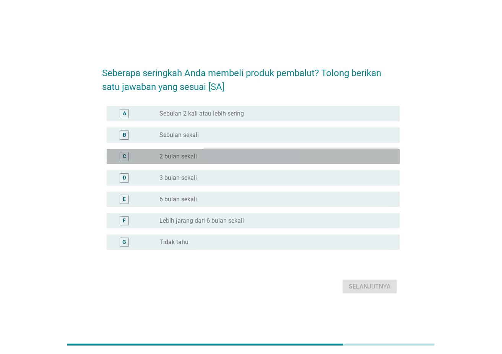
click at [369, 163] on div "C radio_button_unchecked 2 bulan sekali" at bounding box center [253, 156] width 293 height 15
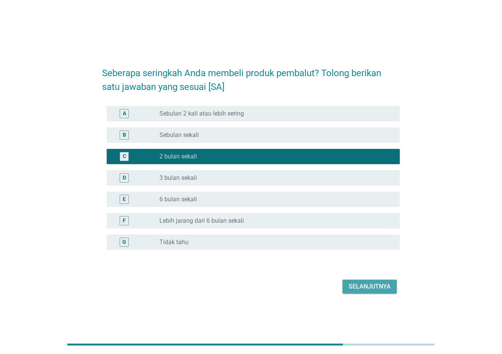
click at [369, 265] on div "Selanjutnya" at bounding box center [370, 286] width 42 height 9
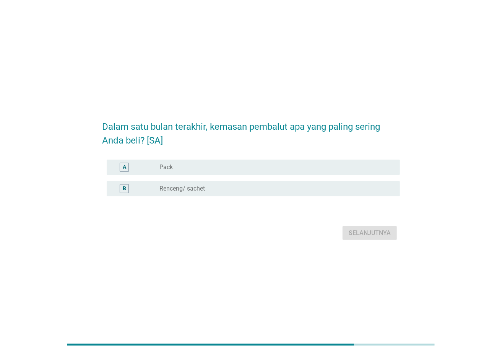
click at [346, 176] on div "A radio_button_unchecked Pack" at bounding box center [251, 166] width 298 height 21
click at [346, 175] on div "A radio_button_unchecked Pack" at bounding box center [251, 166] width 298 height 21
click at [352, 166] on div "radio_button_unchecked Pack" at bounding box center [274, 167] width 228 height 8
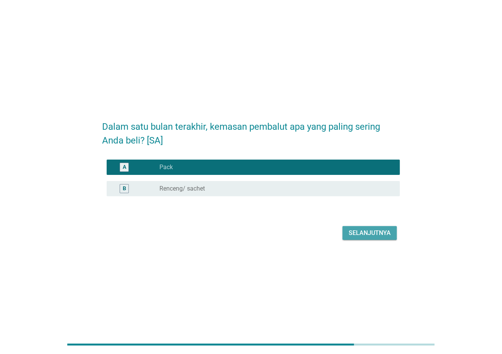
click at [364, 234] on div "Selanjutnya" at bounding box center [370, 232] width 42 height 9
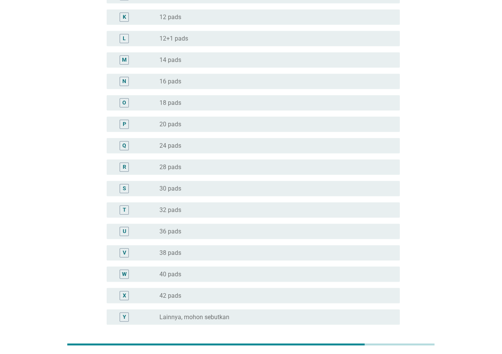
scroll to position [216, 0]
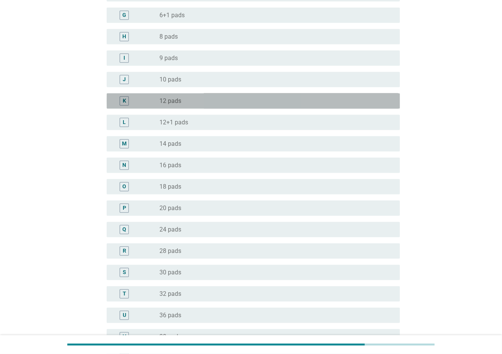
click at [348, 106] on div "K radio_button_unchecked 12 pads" at bounding box center [253, 100] width 293 height 15
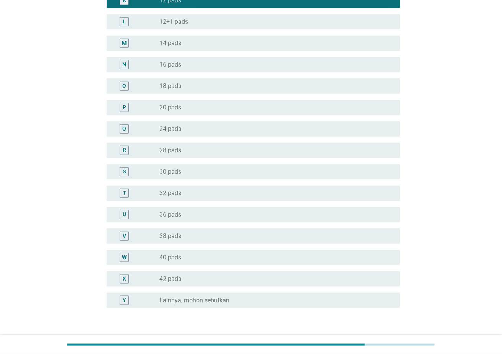
scroll to position [369, 0]
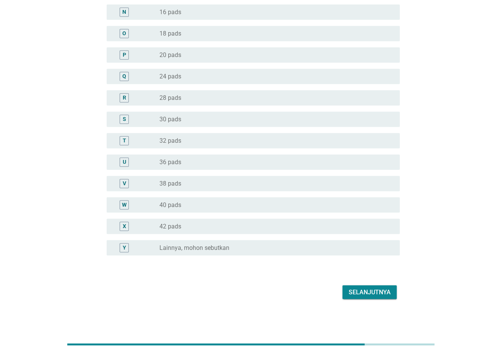
click at [373, 265] on div "Selanjutnya" at bounding box center [370, 292] width 42 height 9
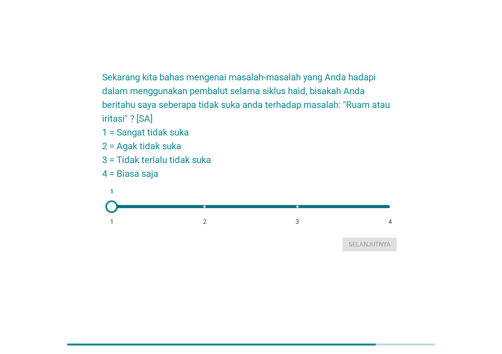
scroll to position [0, 0]
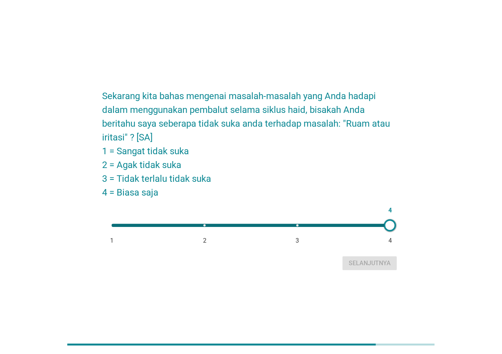
drag, startPoint x: 113, startPoint y: 223, endPoint x: 413, endPoint y: 256, distance: 302.0
click at [376, 256] on div "Sekarang kita bahas mengenai masalah-masalah yang Anda hadapi dalam menggunakan…" at bounding box center [251, 176] width 466 height 203
click at [373, 265] on div "Selanjutnya" at bounding box center [251, 263] width 298 height 18
drag, startPoint x: 378, startPoint y: 228, endPoint x: 100, endPoint y: 235, distance: 278.2
click at [100, 235] on div "Sekarang kita bahas mengenai masalah-masalah yang Anda hadapi dalam menggunakan…" at bounding box center [251, 176] width 310 height 203
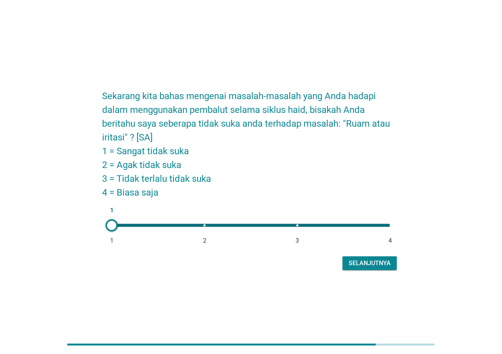
click at [355, 262] on div "Selanjutnya" at bounding box center [370, 263] width 42 height 9
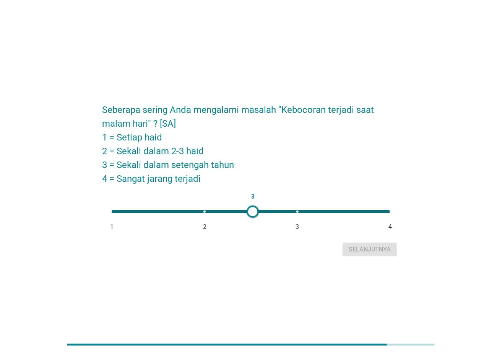
type input "2"
drag, startPoint x: 117, startPoint y: 213, endPoint x: 204, endPoint y: 239, distance: 90.9
click at [204, 239] on form "Seberapa sering Anda mengalami masalah "Kebocoran terjadi saat malam hari" ? [S…" at bounding box center [251, 176] width 298 height 163
click at [367, 252] on div "Selanjutnya" at bounding box center [370, 249] width 42 height 9
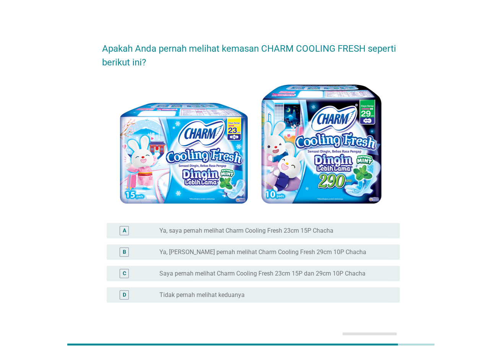
click at [345, 265] on div "C radio_button_unchecked Saya pernah melihat Charm Cooling Fresh 23cm 15P dan 2…" at bounding box center [253, 273] width 293 height 15
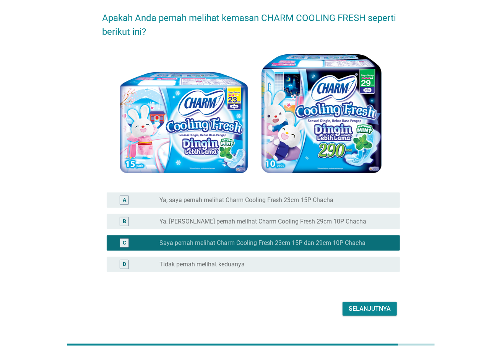
scroll to position [47, 0]
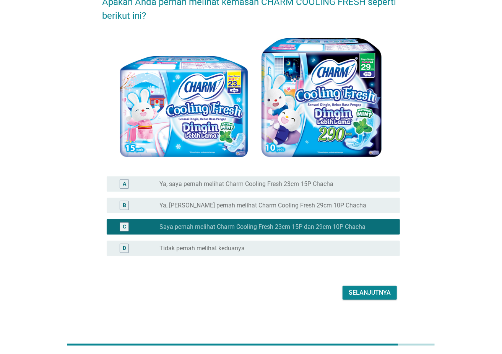
click at [358, 265] on button "Selanjutnya" at bounding box center [370, 293] width 54 height 14
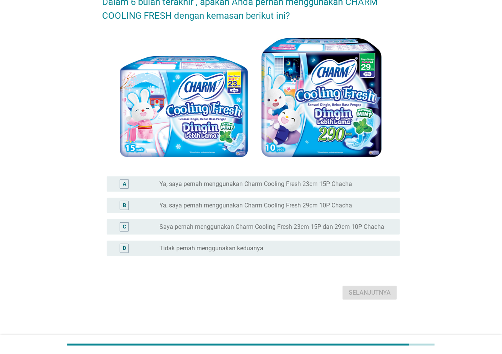
scroll to position [0, 0]
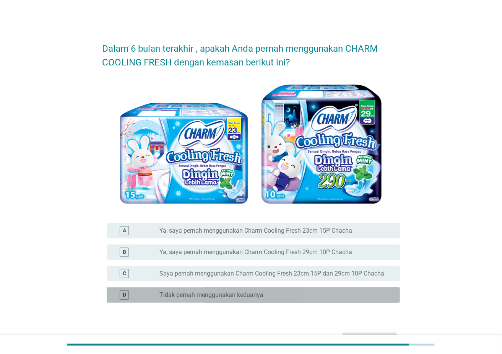
click at [337, 265] on div "radio_button_unchecked Tidak pernah menggunakan keduanya" at bounding box center [274, 295] width 228 height 8
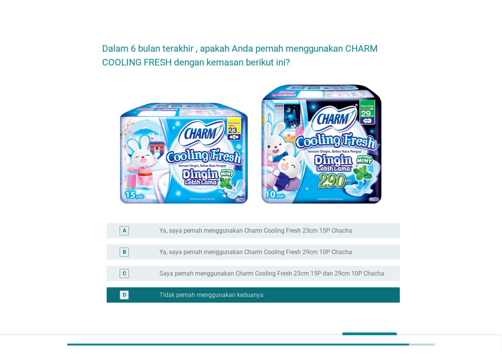
scroll to position [47, 0]
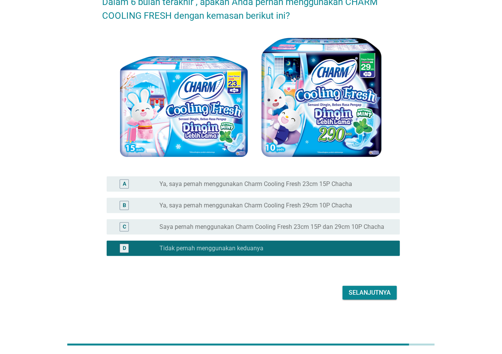
click at [348, 265] on button "Selanjutnya" at bounding box center [370, 293] width 54 height 14
